Goal: Feedback & Contribution: Submit feedback/report problem

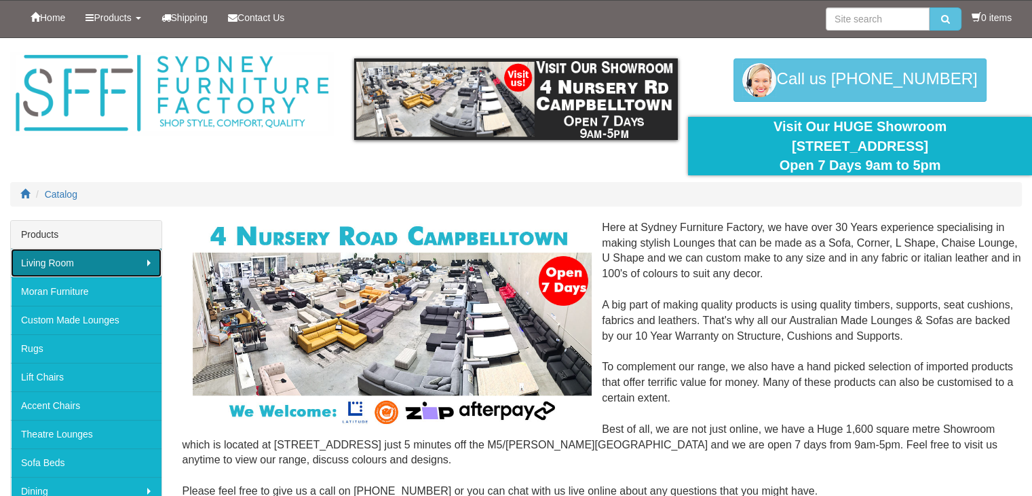
click at [73, 253] on link "Living Room" at bounding box center [86, 262] width 151 height 29
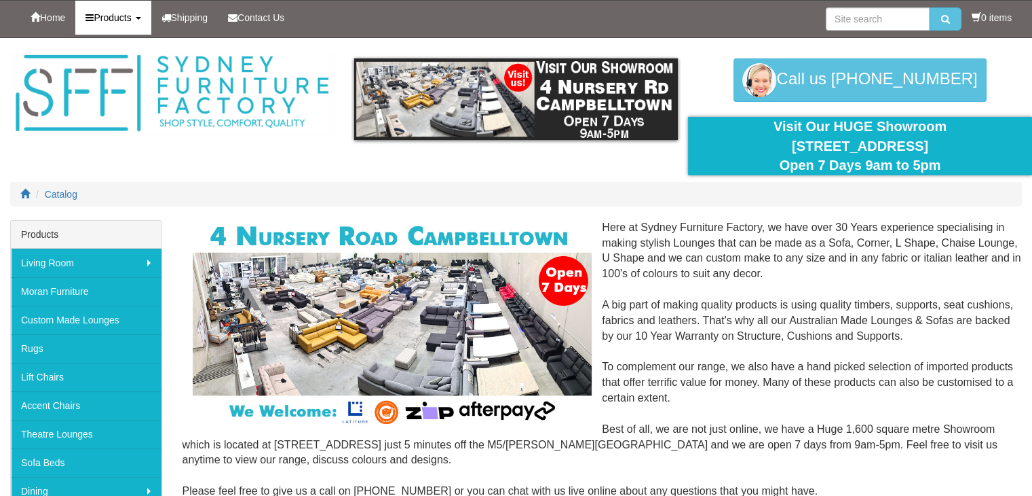
click at [122, 22] on link "Products" at bounding box center [112, 18] width 75 height 34
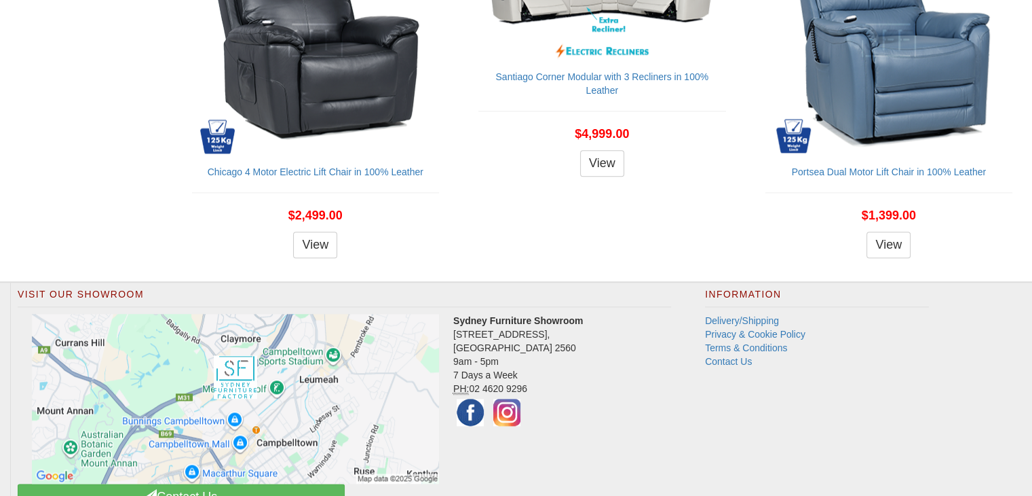
scroll to position [1585, 0]
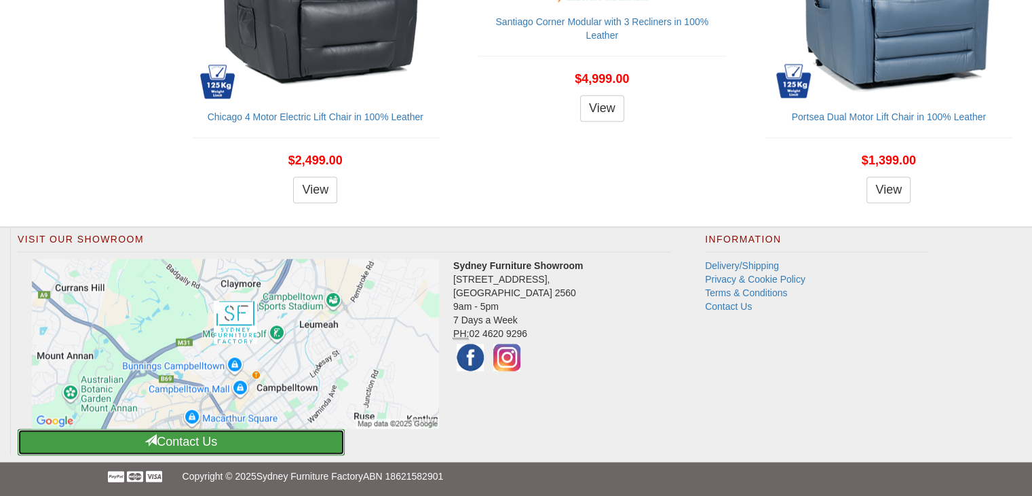
drag, startPoint x: 181, startPoint y: 443, endPoint x: 208, endPoint y: 442, distance: 27.8
click at [182, 442] on link "Contact Us" at bounding box center [181, 441] width 327 height 26
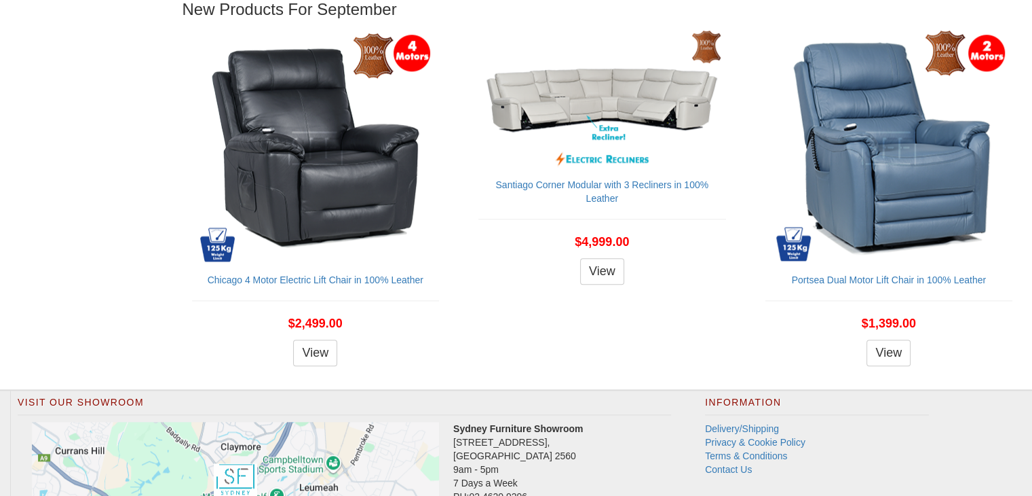
scroll to position [1178, 0]
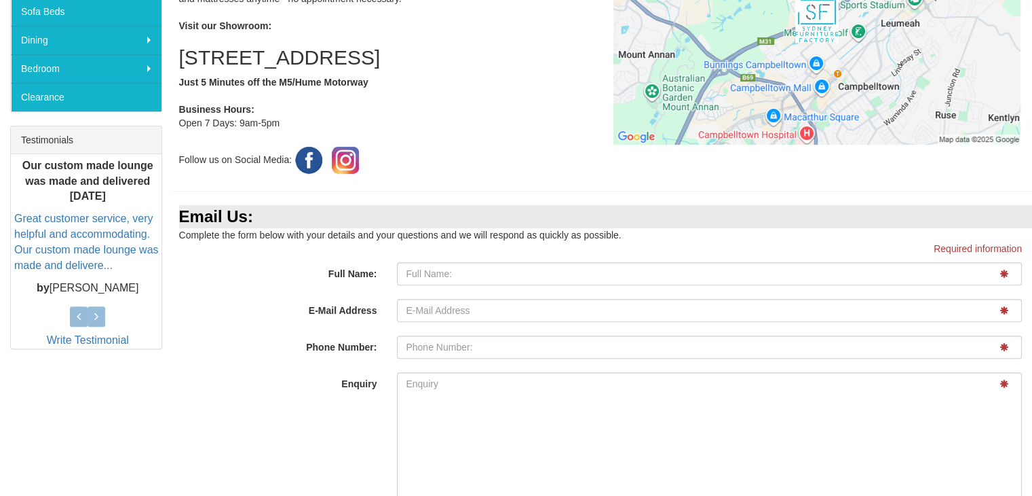
scroll to position [521, 0]
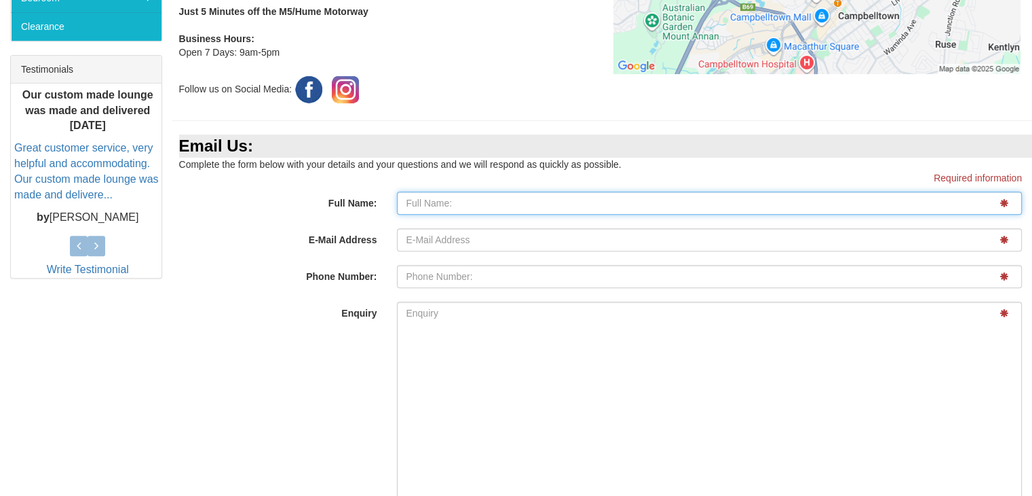
click at [448, 204] on input "Full Name:" at bounding box center [709, 202] width 625 height 23
type input "MR. JAIDEEP"
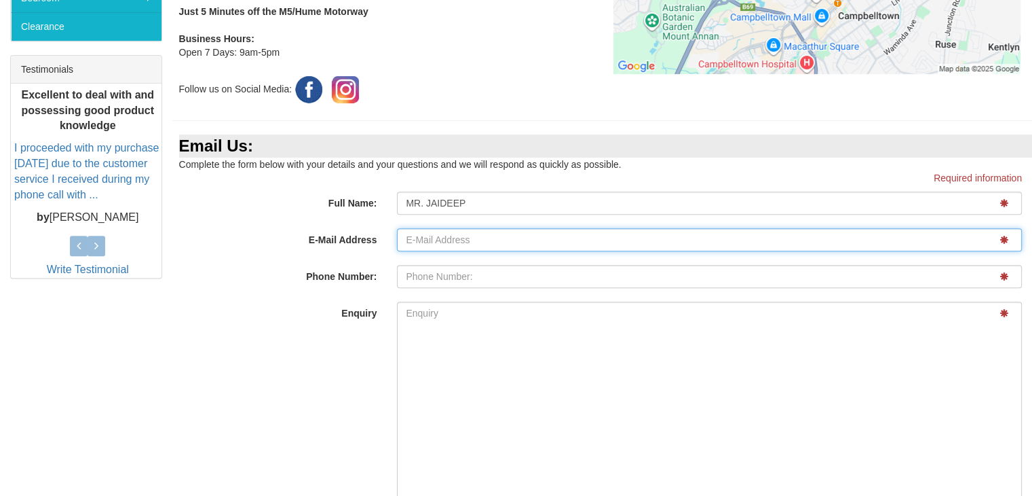
click at [460, 244] on input "E-Mail Address" at bounding box center [709, 239] width 625 height 23
type input "jaideep@oranzewood.com"
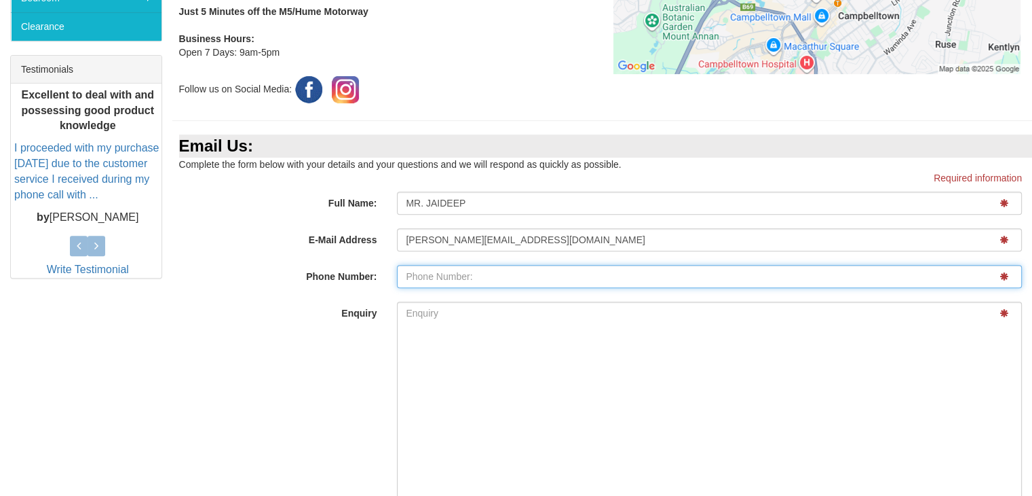
click at [470, 276] on input "E-Mail Address" at bounding box center [709, 276] width 625 height 23
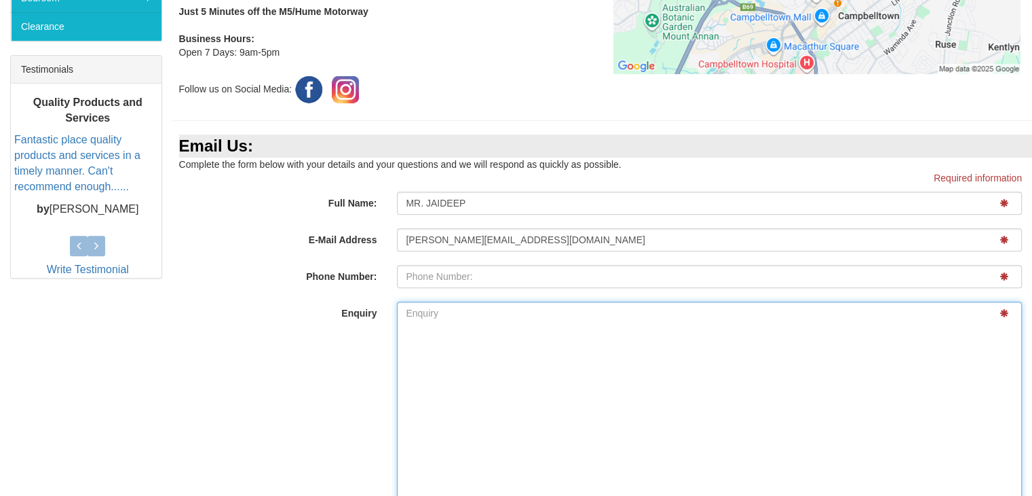
click at [403, 335] on textarea "Enquiry" at bounding box center [709, 407] width 625 height 213
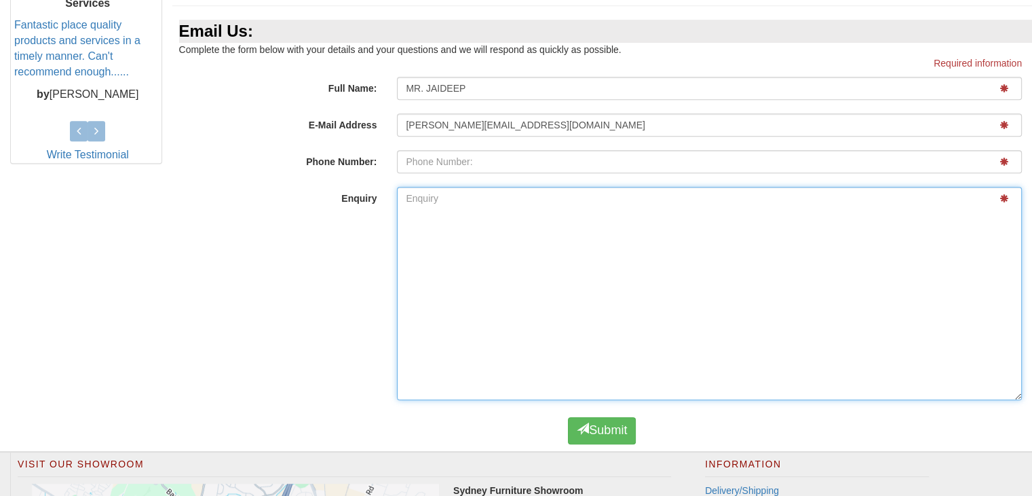
scroll to position [793, 0]
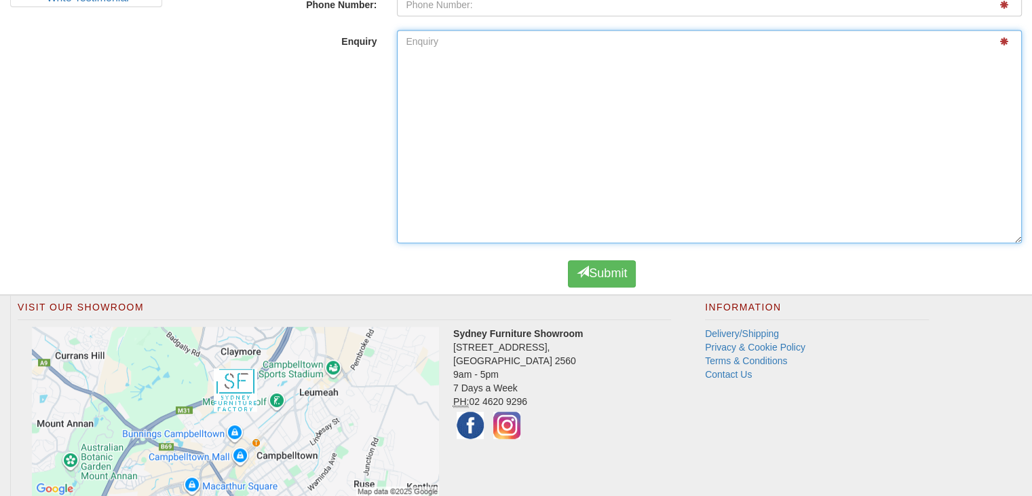
paste textarea "FURNITURE SUPPLIER/VENDOR - BASED IN JODHPUR INDIA GOOD PRODUCT AT GOOD PRICE C…"
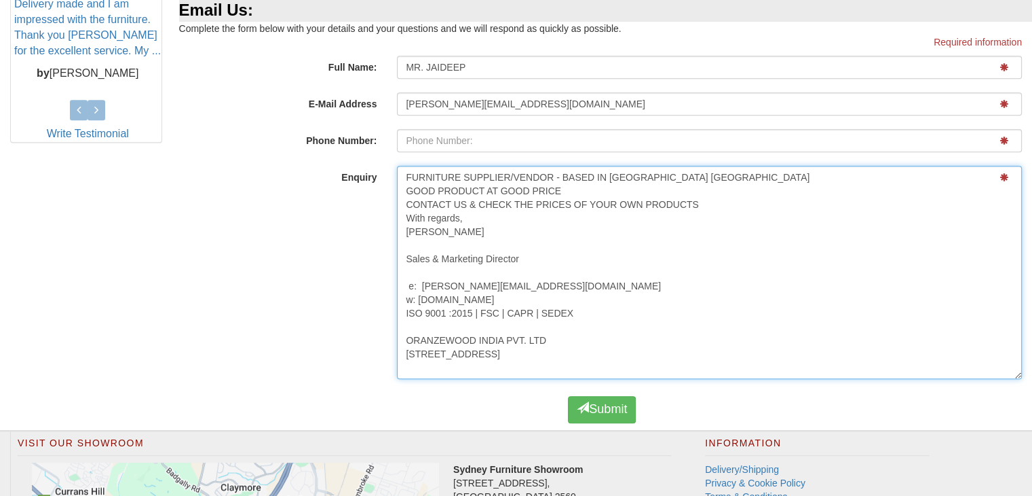
scroll to position [0, 0]
click at [403, 188] on textarea "FURNITURE SUPPLIER/VENDOR - BASED IN JODHPUR INDIA GOOD PRODUCT AT GOOD PRICE C…" at bounding box center [709, 272] width 625 height 213
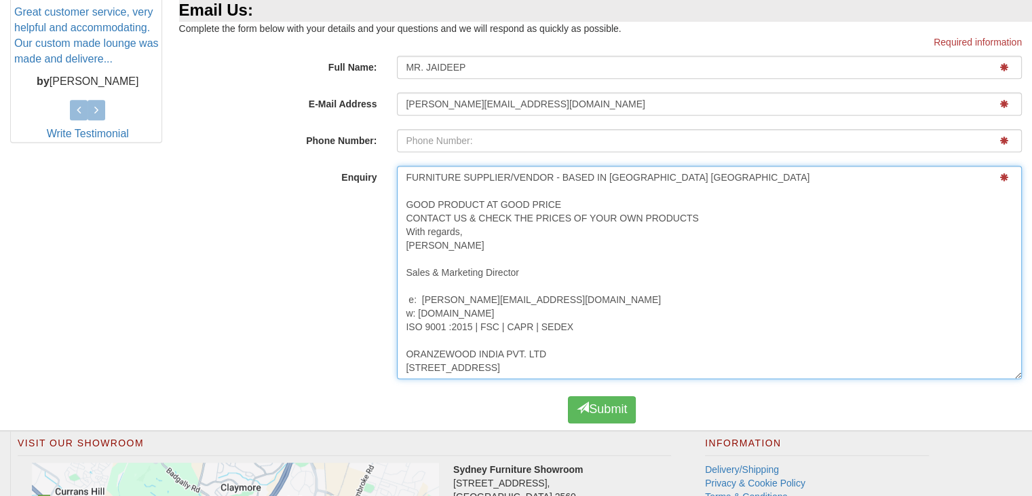
click at [510, 176] on textarea "FURNITURE SUPPLIER/VENDOR - BASED IN JODHPUR INDIA GOOD PRODUCT AT GOOD PRICE C…" at bounding box center [709, 272] width 625 height 213
click at [730, 243] on textarea "FURNITURE SUPPLIER / VENDOR - BASED IN JODHPUR INDIA GOOD PRODUCT AT GOOD PRICE…" at bounding box center [709, 272] width 625 height 213
click at [407, 236] on textarea "FURNITURE SUPPLIER / VENDOR - BASED IN JODHPUR INDIA GOOD PRODUCT AT GOOD PRICE…" at bounding box center [709, 272] width 625 height 213
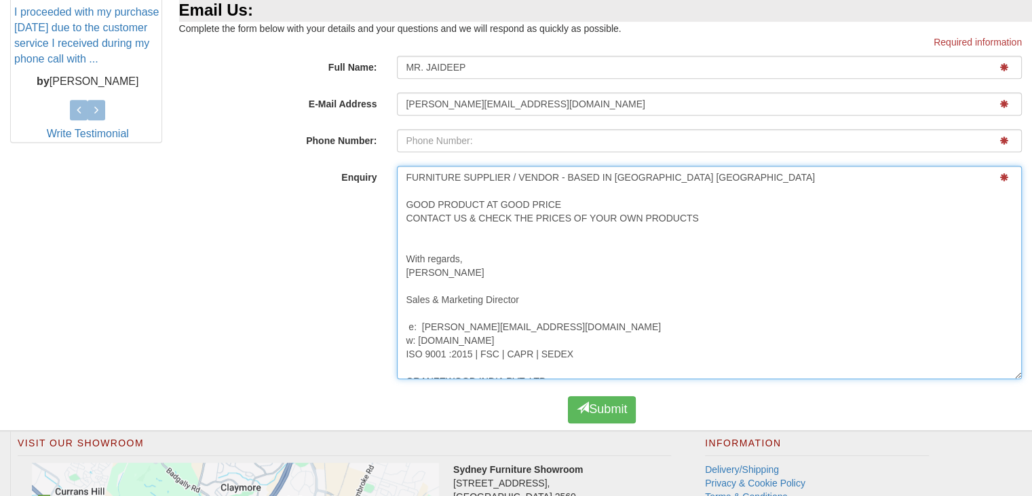
click at [407, 215] on textarea "FURNITURE SUPPLIER / VENDOR - BASED IN JODHPUR INDIA GOOD PRODUCT AT GOOD PRICE…" at bounding box center [709, 272] width 625 height 213
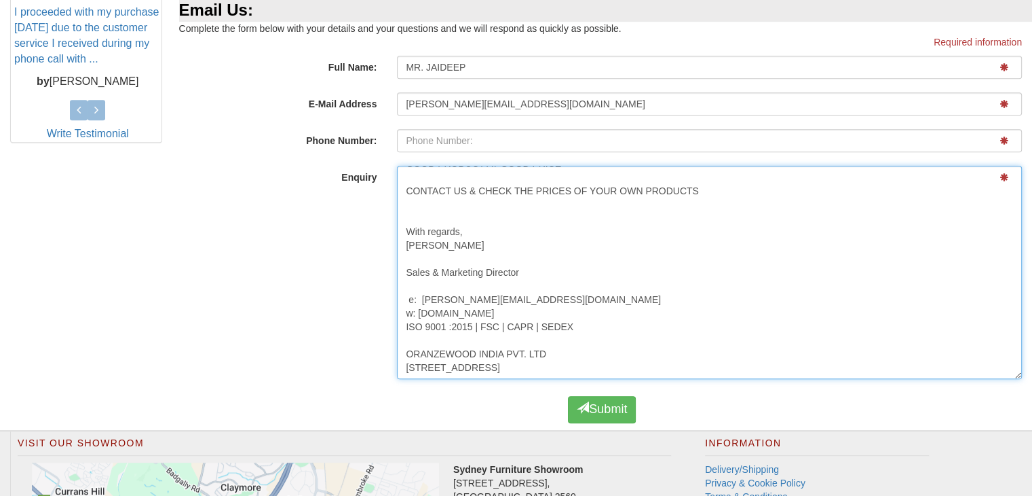
scroll to position [68, 0]
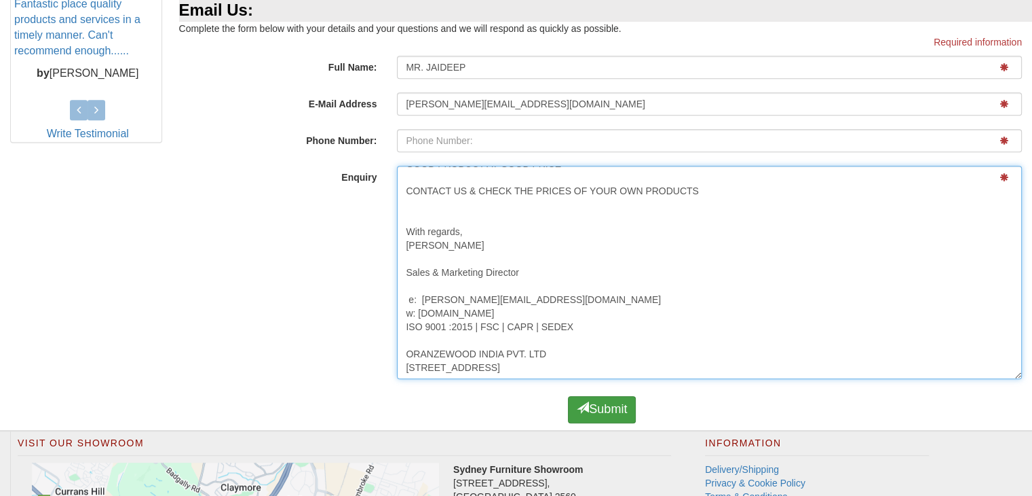
type textarea "FURNITURE SUPPLIER / VENDOR - BASED IN JODHPUR INDIA GOOD PRODUCT AT GOOD PRICE…"
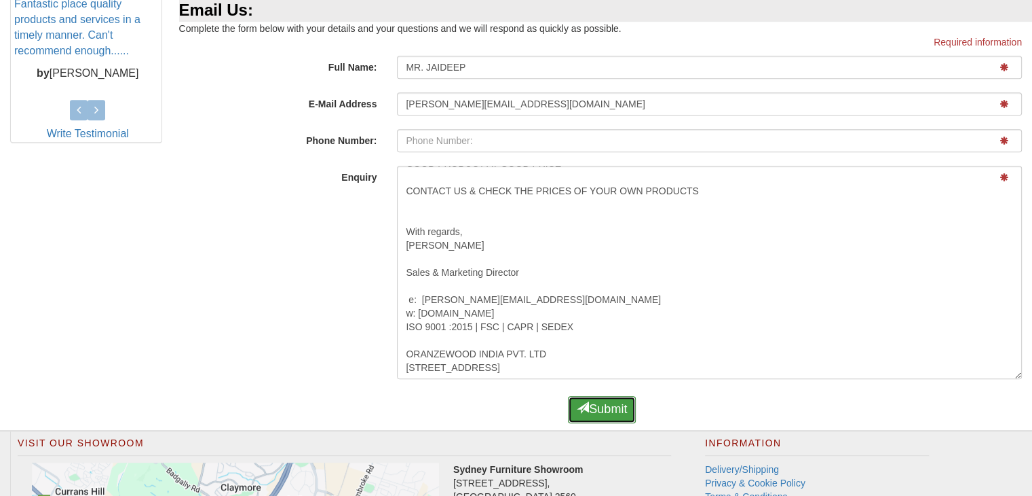
click at [612, 406] on button "Submit" at bounding box center [602, 409] width 68 height 27
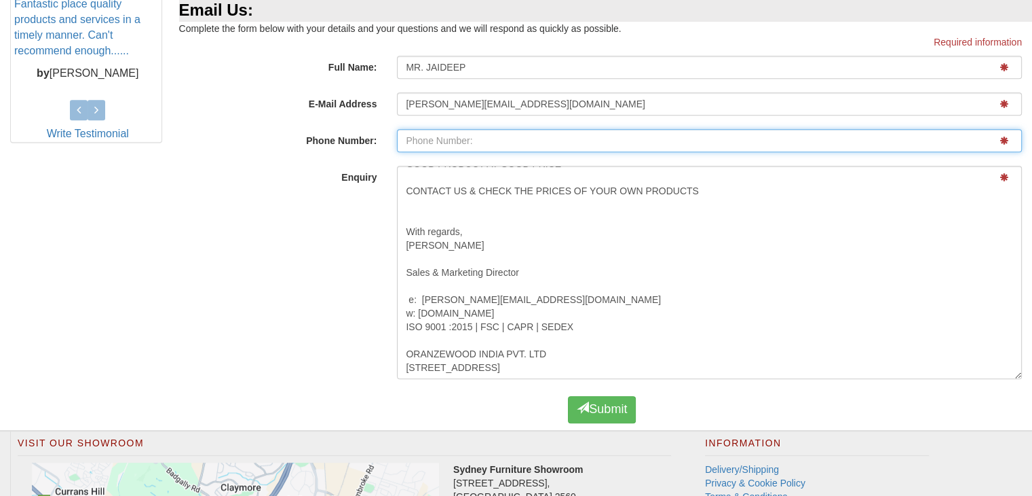
click at [441, 147] on input "E-Mail Address" at bounding box center [709, 140] width 625 height 23
type input "912913552826"
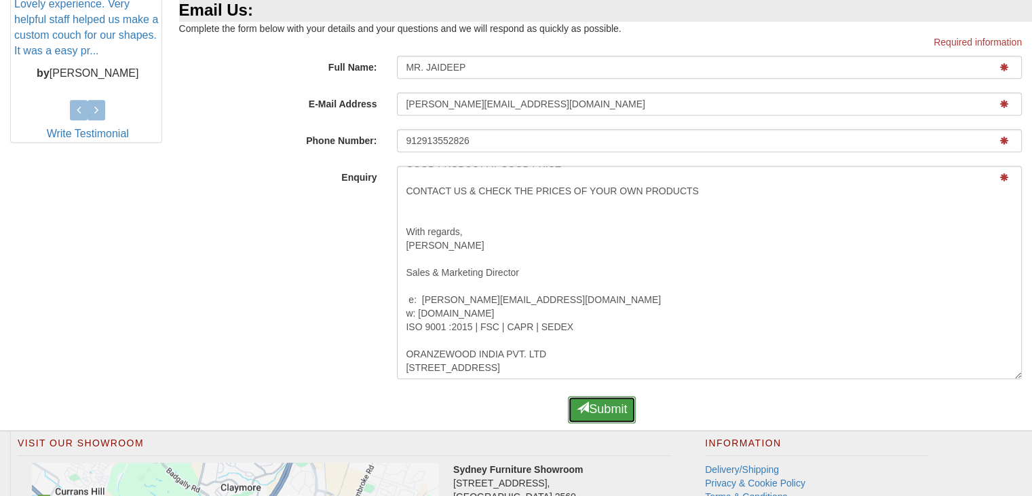
click at [603, 411] on button "Submit" at bounding box center [602, 409] width 68 height 27
